Goal: Task Accomplishment & Management: Use online tool/utility

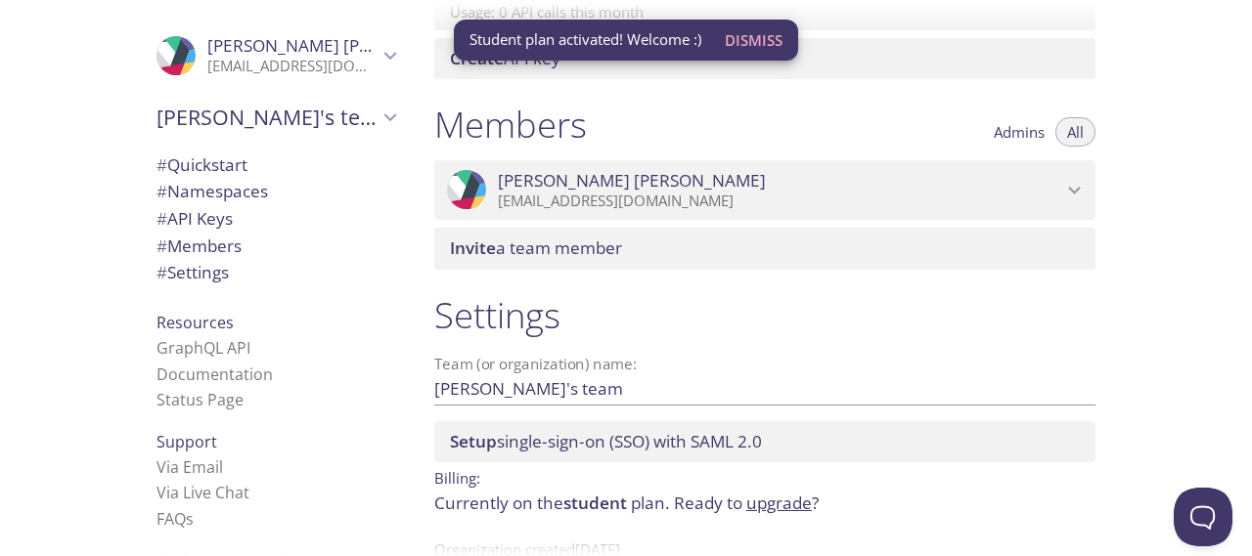
scroll to position [833, 0]
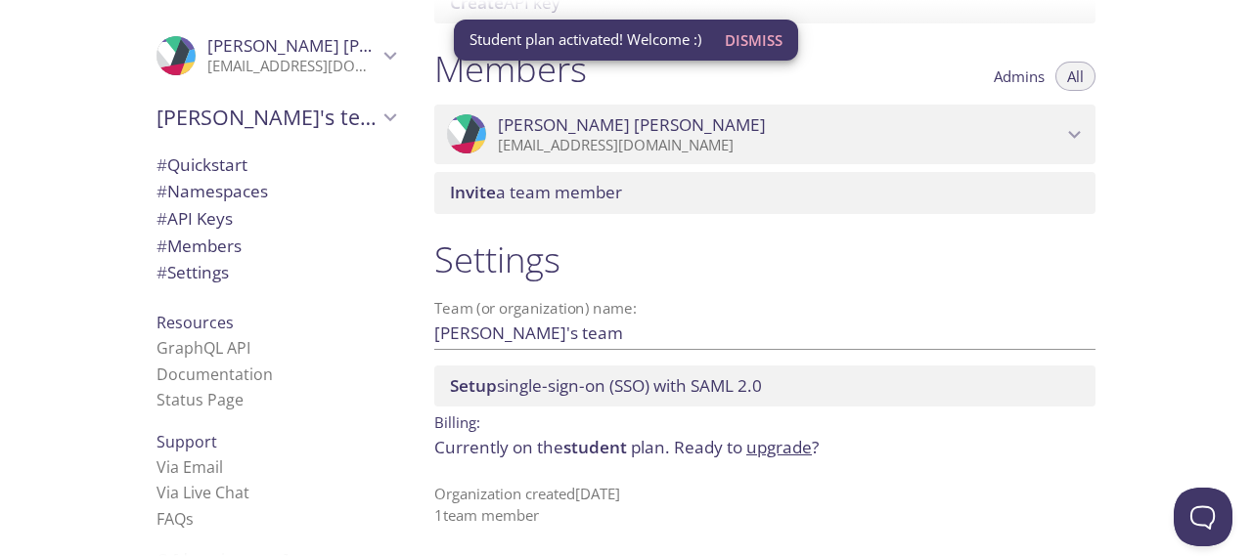
click at [1168, 229] on div "Quickstart Send a test email to [EMAIL_ADDRESS][DOMAIN_NAME] and then click her…" at bounding box center [834, 278] width 833 height 556
click at [752, 42] on span "Dismiss" at bounding box center [754, 39] width 58 height 25
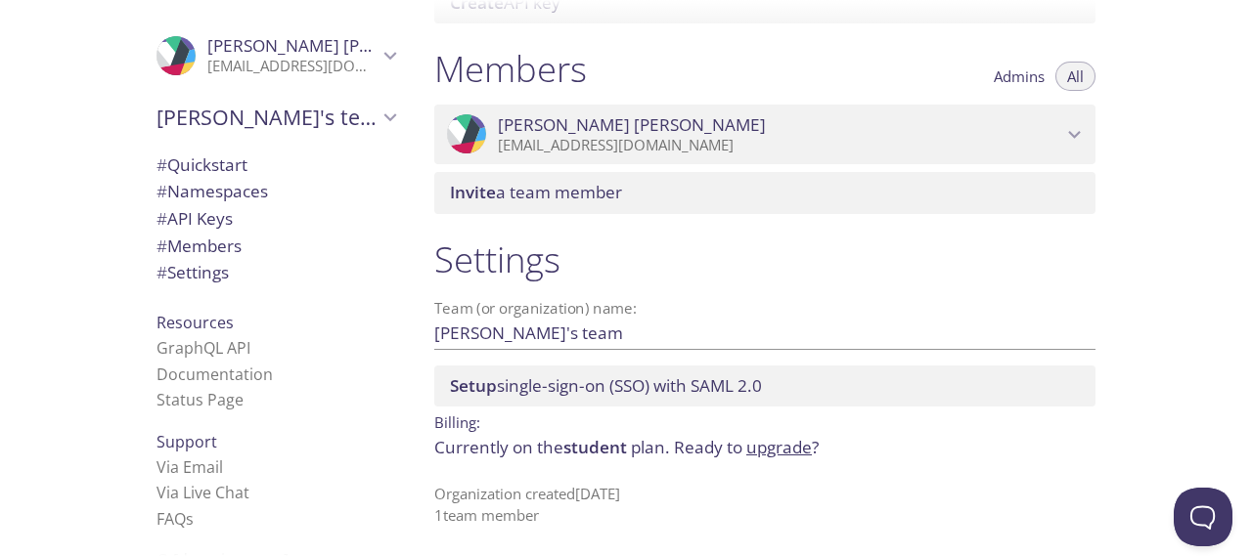
scroll to position [0, 0]
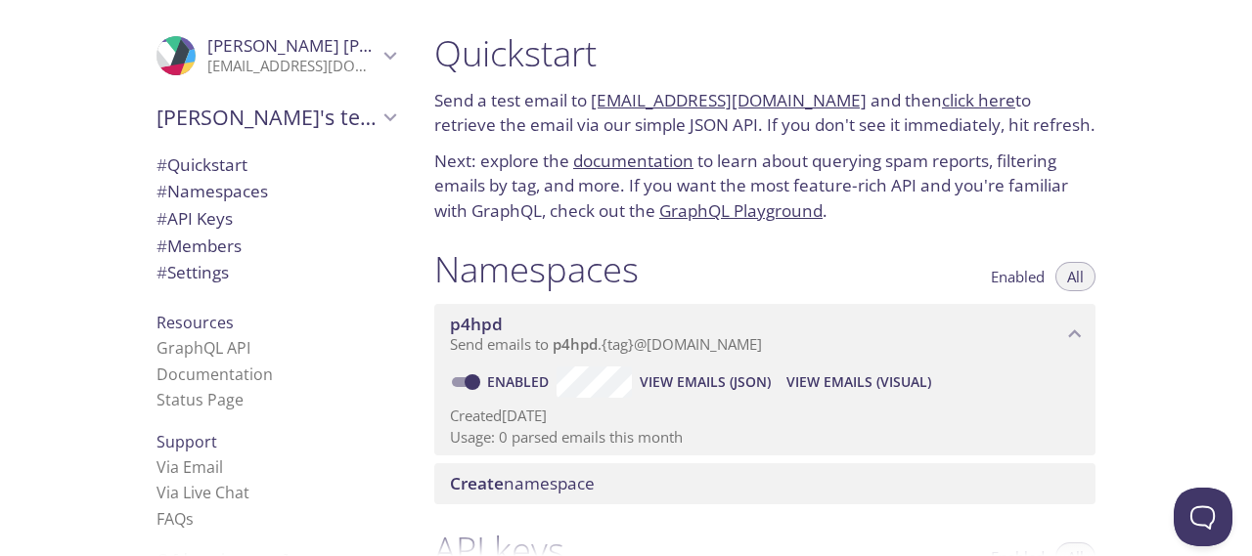
click at [899, 185] on p "Next: explore the documentation to learn about querying spam reports, filtering…" at bounding box center [764, 186] width 661 height 75
drag, startPoint x: 442, startPoint y: 103, endPoint x: 576, endPoint y: 92, distance: 134.4
click at [576, 92] on p "Send a test email to [EMAIL_ADDRESS][DOMAIN_NAME] and then click here to retrie…" at bounding box center [764, 113] width 661 height 50
click at [581, 83] on div "Quickstart Send a test email to [EMAIL_ADDRESS][DOMAIN_NAME] and then click her…" at bounding box center [764, 128] width 692 height 216
click at [880, 117] on p "Send a test email to [EMAIL_ADDRESS][DOMAIN_NAME] and then click here to retrie…" at bounding box center [764, 113] width 661 height 50
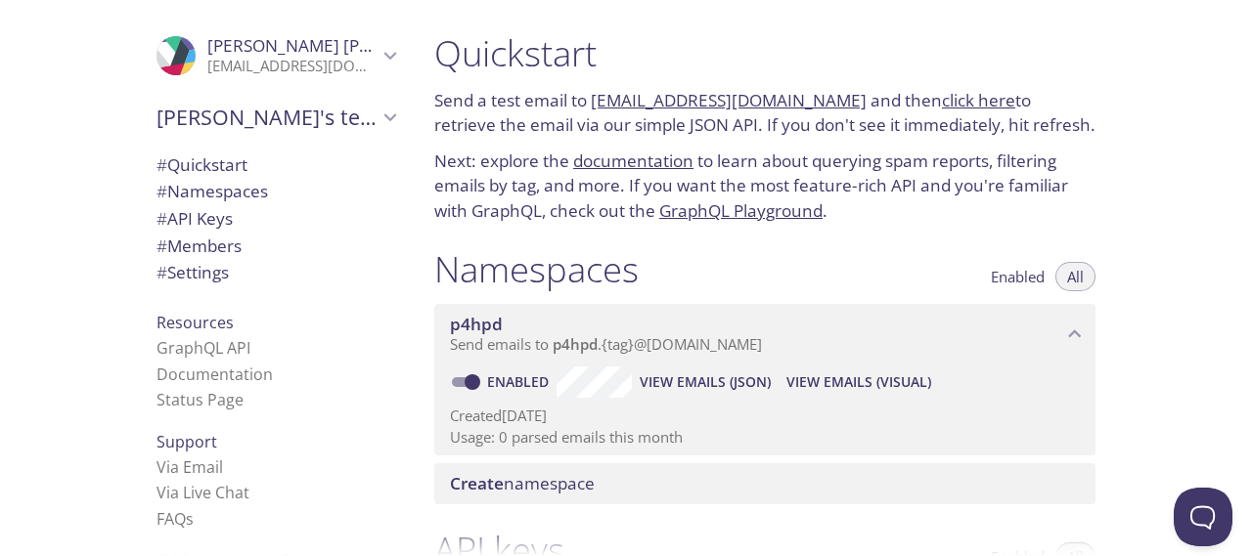
click at [943, 103] on link "click here" at bounding box center [978, 100] width 73 height 22
drag, startPoint x: 810, startPoint y: 153, endPoint x: 980, endPoint y: 160, distance: 170.3
click at [978, 160] on p "Next: explore the documentation to learn about querying spam reports, filtering…" at bounding box center [764, 186] width 661 height 75
click at [987, 160] on p "Next: explore the documentation to learn about querying spam reports, filtering…" at bounding box center [764, 186] width 661 height 75
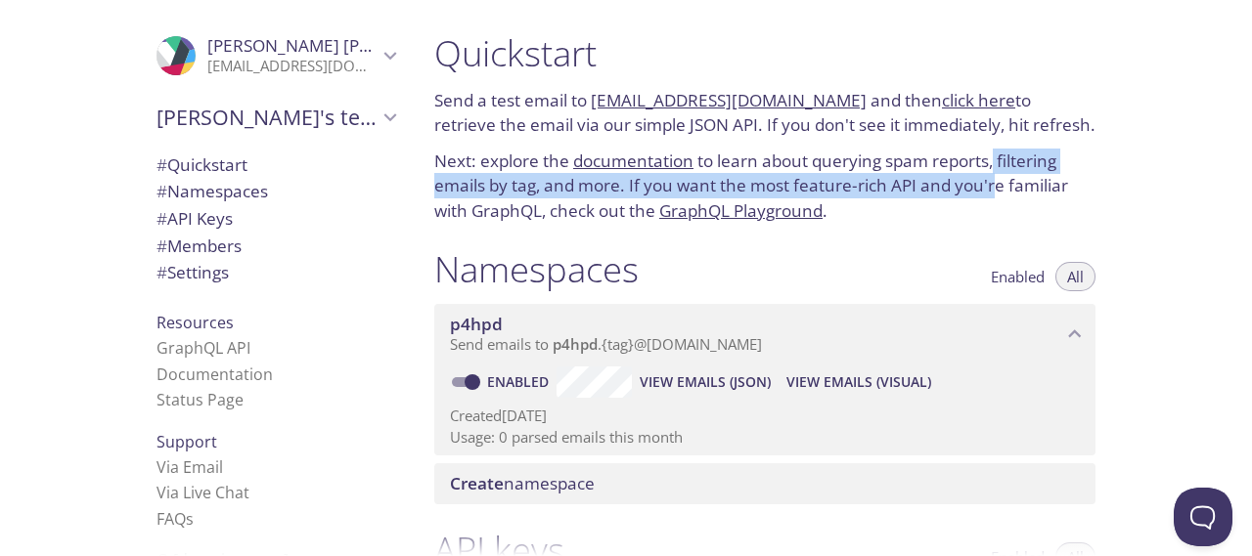
drag, startPoint x: 992, startPoint y: 160, endPoint x: 995, endPoint y: 179, distance: 18.8
click at [995, 179] on p "Next: explore the documentation to learn about querying spam reports, filtering…" at bounding box center [764, 186] width 661 height 75
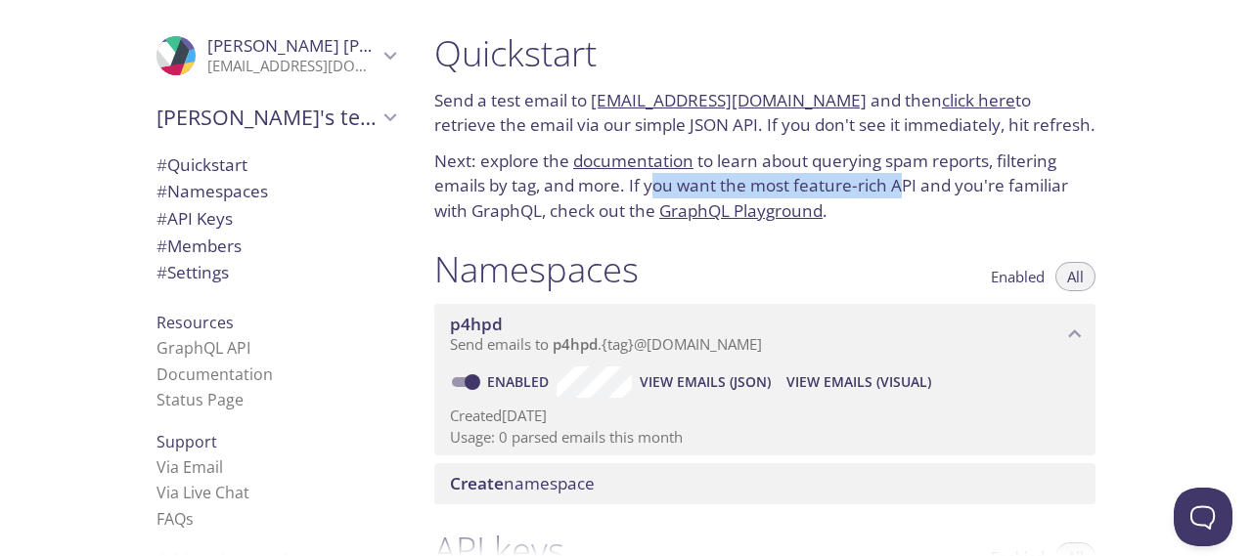
drag, startPoint x: 653, startPoint y: 183, endPoint x: 901, endPoint y: 193, distance: 248.5
click at [901, 193] on p "Next: explore the documentation to learn about querying spam reports, filtering…" at bounding box center [764, 186] width 661 height 75
click at [909, 188] on p "Next: explore the documentation to learn about querying spam reports, filtering…" at bounding box center [764, 186] width 661 height 75
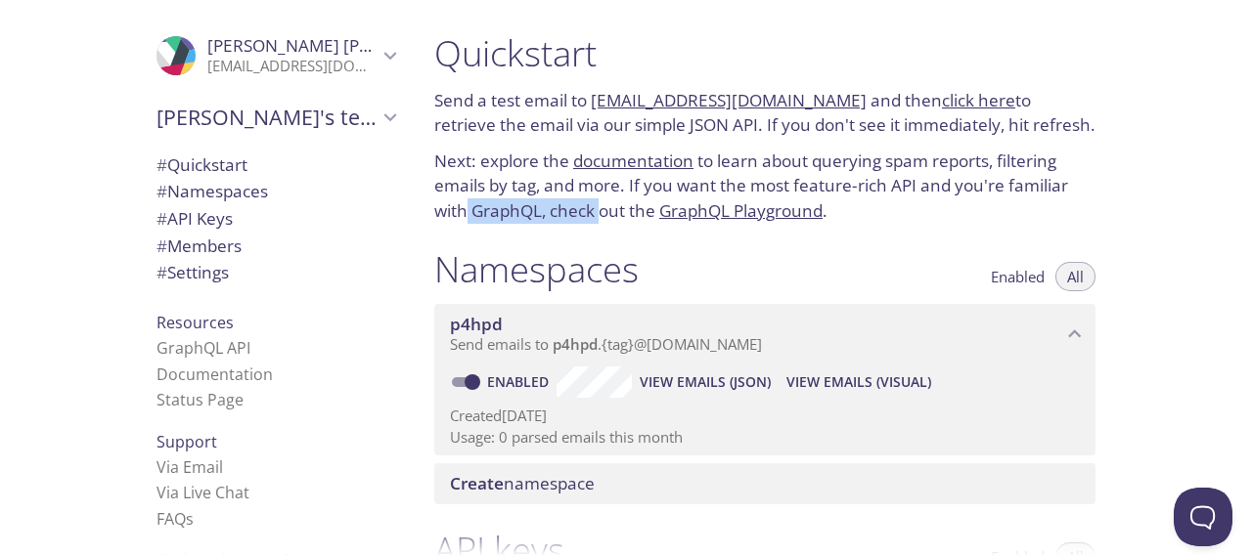
drag, startPoint x: 522, startPoint y: 217, endPoint x: 603, endPoint y: 221, distance: 81.2
click at [599, 221] on p "Next: explore the documentation to learn about querying spam reports, filtering…" at bounding box center [764, 186] width 661 height 75
click at [617, 220] on p "Next: explore the documentation to learn about querying spam reports, filtering…" at bounding box center [764, 186] width 661 height 75
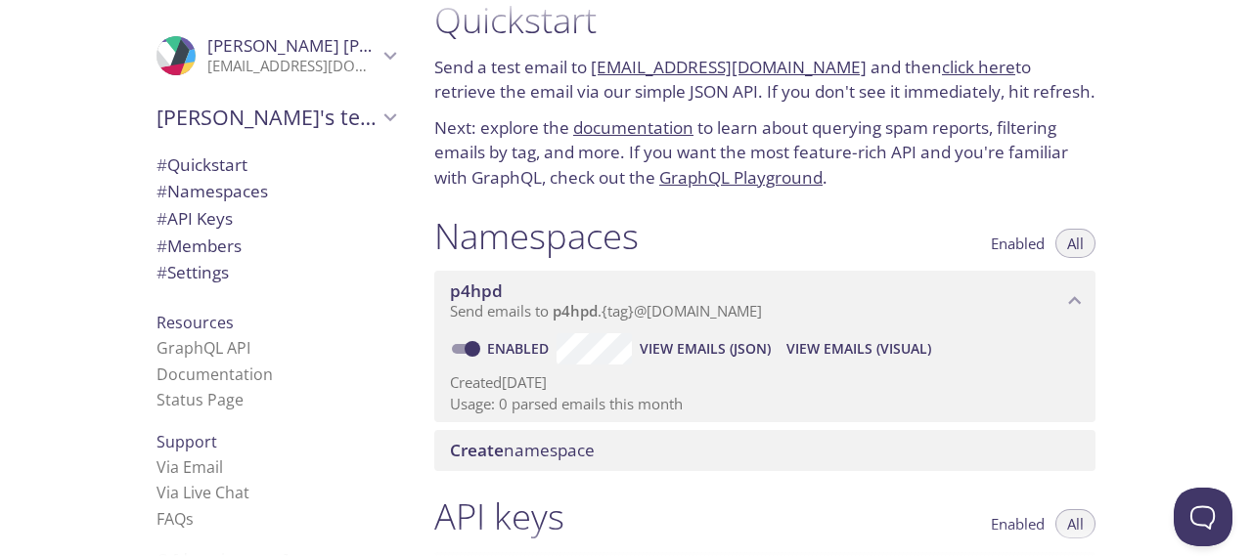
scroll to position [49, 0]
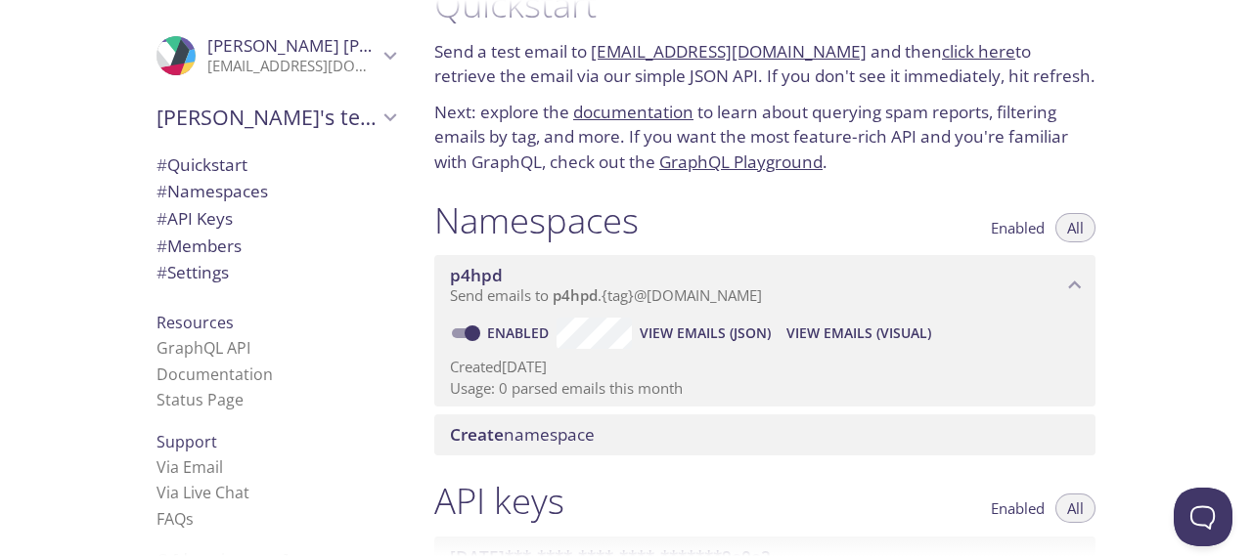
click at [653, 112] on link "documentation" at bounding box center [633, 112] width 120 height 22
